Goal: Task Accomplishment & Management: Use online tool/utility

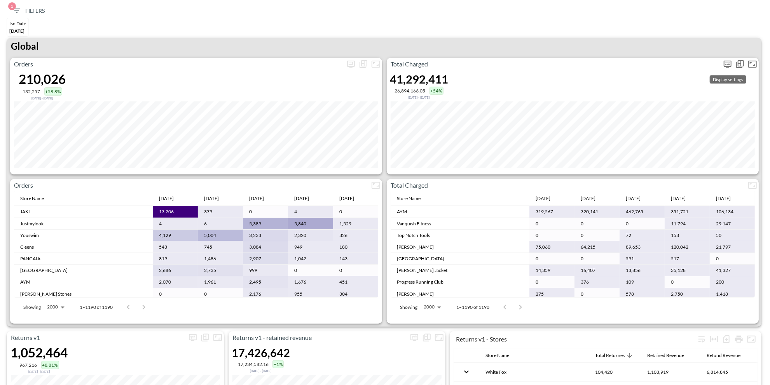
click at [725, 67] on icon "more" at bounding box center [727, 63] width 9 height 9
click at [660, 126] on body "BI.P.EYE, Interactive Analytics Dashboards 1 Filters Iso Date May 01, 2025 Retu…" at bounding box center [385, 192] width 770 height 385
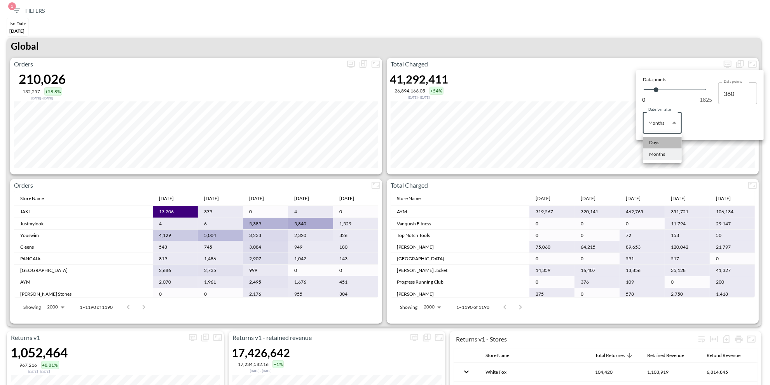
click at [657, 143] on div "Days" at bounding box center [654, 142] width 10 height 7
type input "Days"
click at [581, 46] on div at bounding box center [385, 192] width 770 height 385
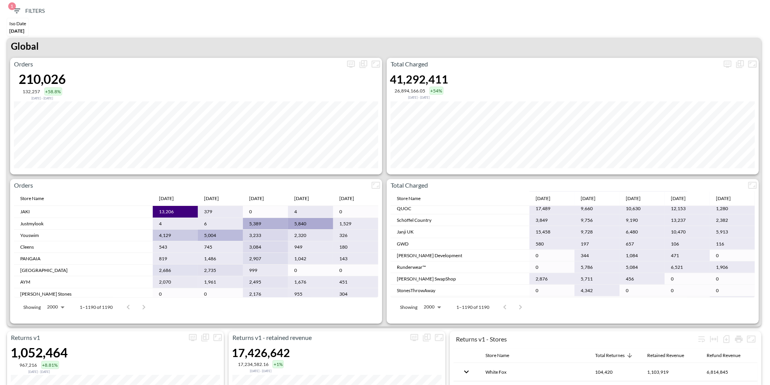
scroll to position [357, 0]
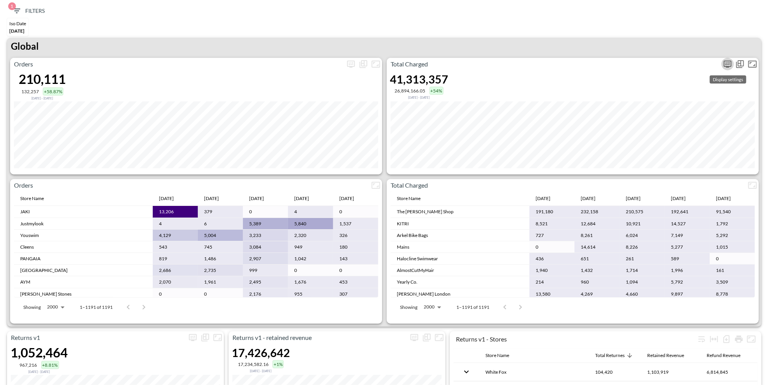
click at [728, 60] on icon "more" at bounding box center [727, 63] width 9 height 9
click at [680, 124] on body "BI.P.EYE, Interactive Analytics Dashboards 1 Filters Iso Date [DATE] Returns v2…" at bounding box center [385, 192] width 770 height 385
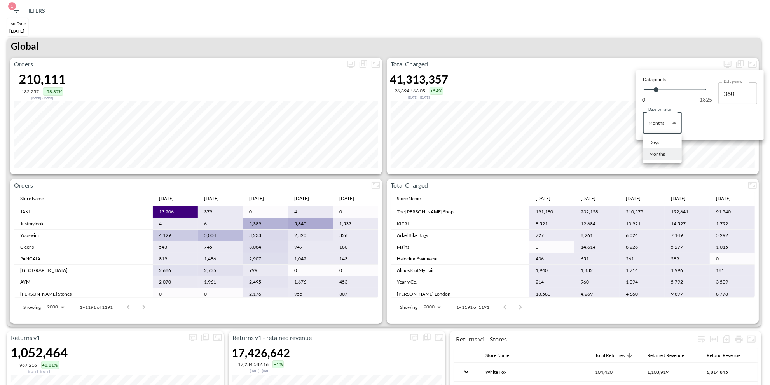
click at [650, 150] on li "Months" at bounding box center [662, 154] width 39 height 12
click at [660, 128] on body "BI.P.EYE, Interactive Analytics Dashboards 1 Filters Iso Date [DATE] Returns v2…" at bounding box center [385, 192] width 770 height 385
click at [653, 142] on div "Days" at bounding box center [654, 142] width 10 height 7
type input "Days"
click at [569, 41] on div at bounding box center [385, 192] width 770 height 385
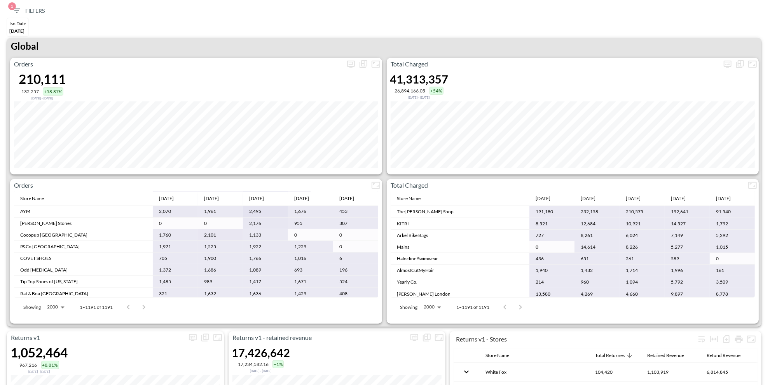
scroll to position [78, 0]
